Goal: Task Accomplishment & Management: Manage account settings

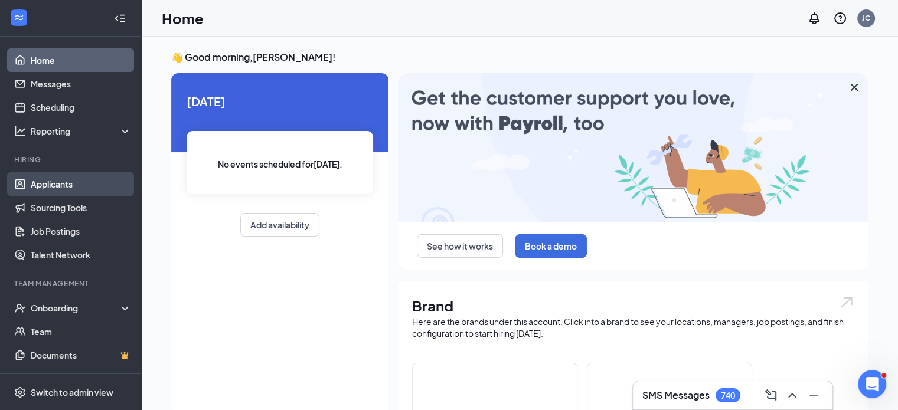
click at [57, 181] on link "Applicants" at bounding box center [81, 184] width 101 height 24
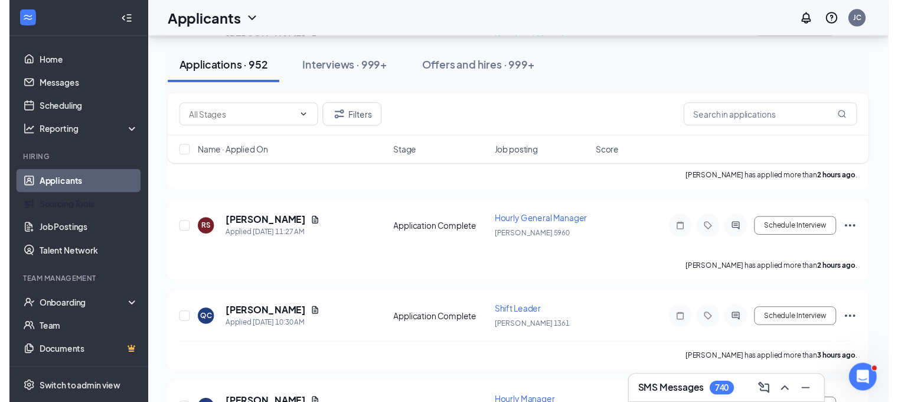
scroll to position [315, 0]
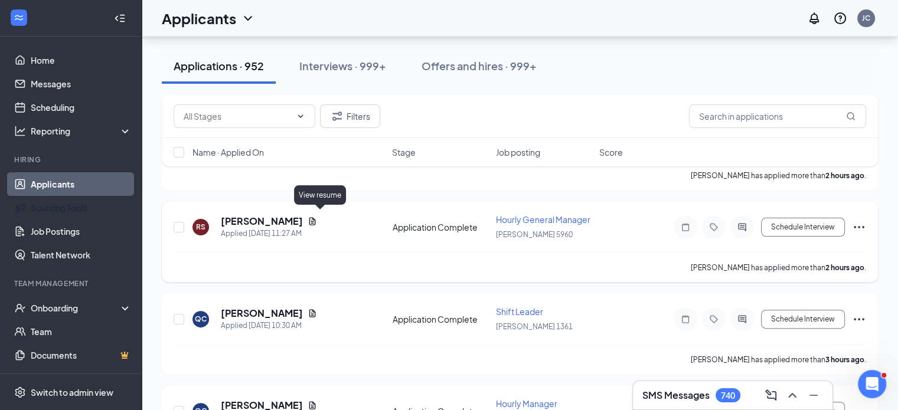
click at [316, 217] on icon "Document" at bounding box center [312, 221] width 6 height 8
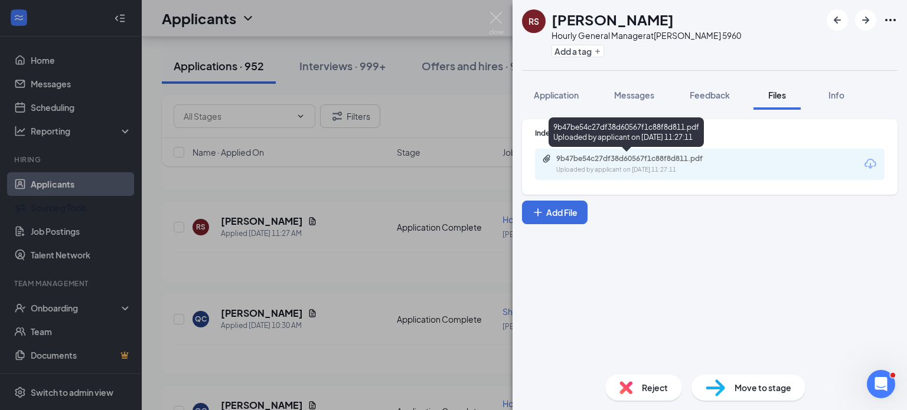
click at [657, 170] on div "Uploaded by applicant on [DATE] 11:27:11" at bounding box center [644, 169] width 177 height 9
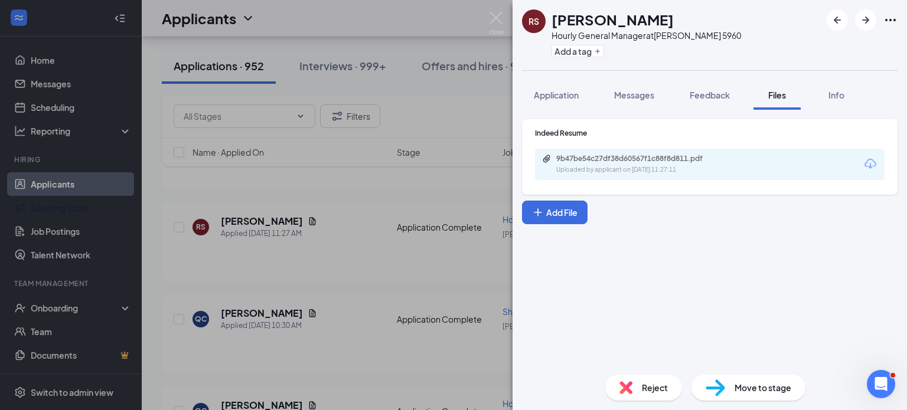
click at [447, 115] on div "RS [PERSON_NAME] Hourly General Manager at [PERSON_NAME] 5960 Add a tag Applica…" at bounding box center [453, 205] width 907 height 410
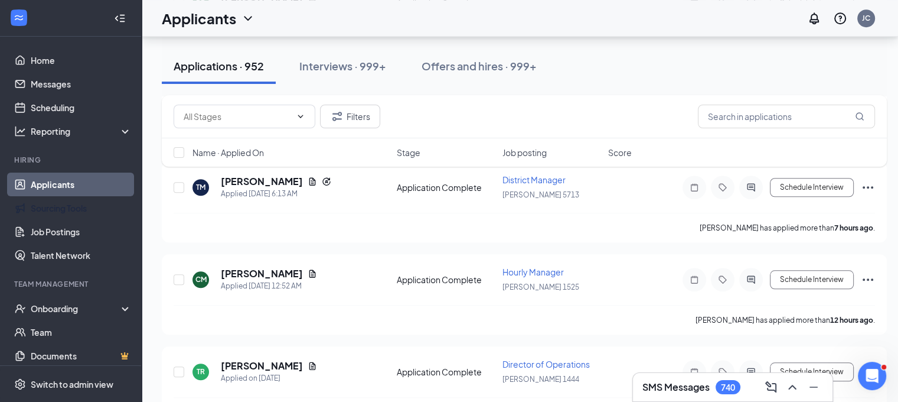
scroll to position [1024, 0]
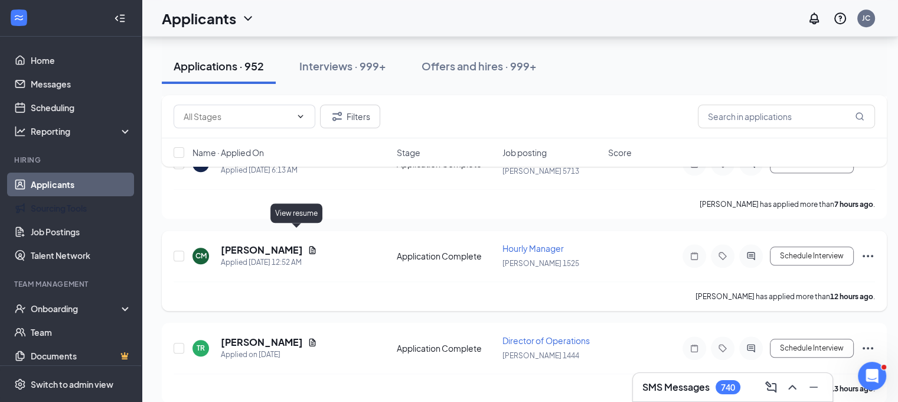
click at [309, 246] on icon "Document" at bounding box center [312, 250] width 6 height 8
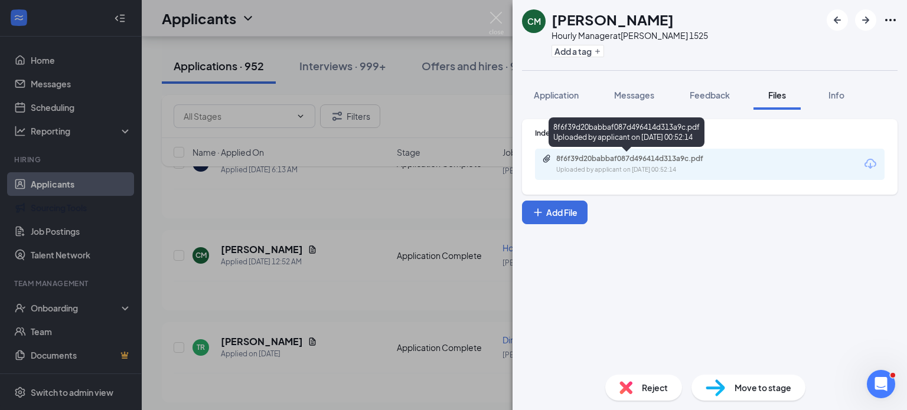
click at [645, 167] on div "Uploaded by applicant on [DATE] 00:52:14" at bounding box center [644, 169] width 177 height 9
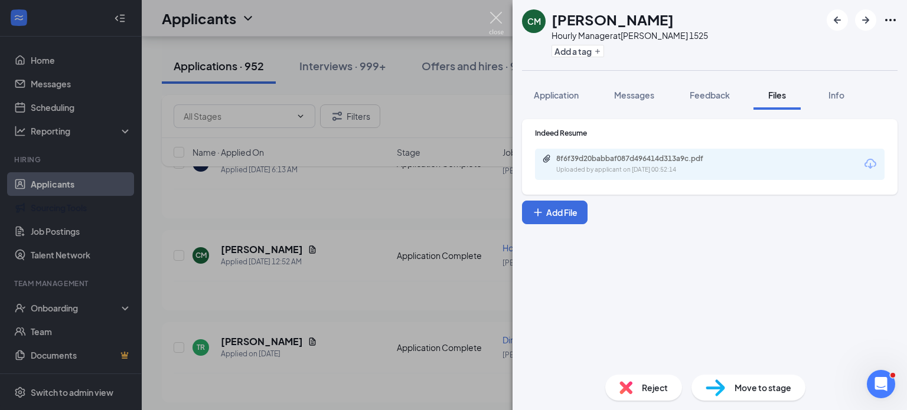
click at [493, 21] on img at bounding box center [496, 23] width 15 height 23
